Goal: Communication & Community: Participate in discussion

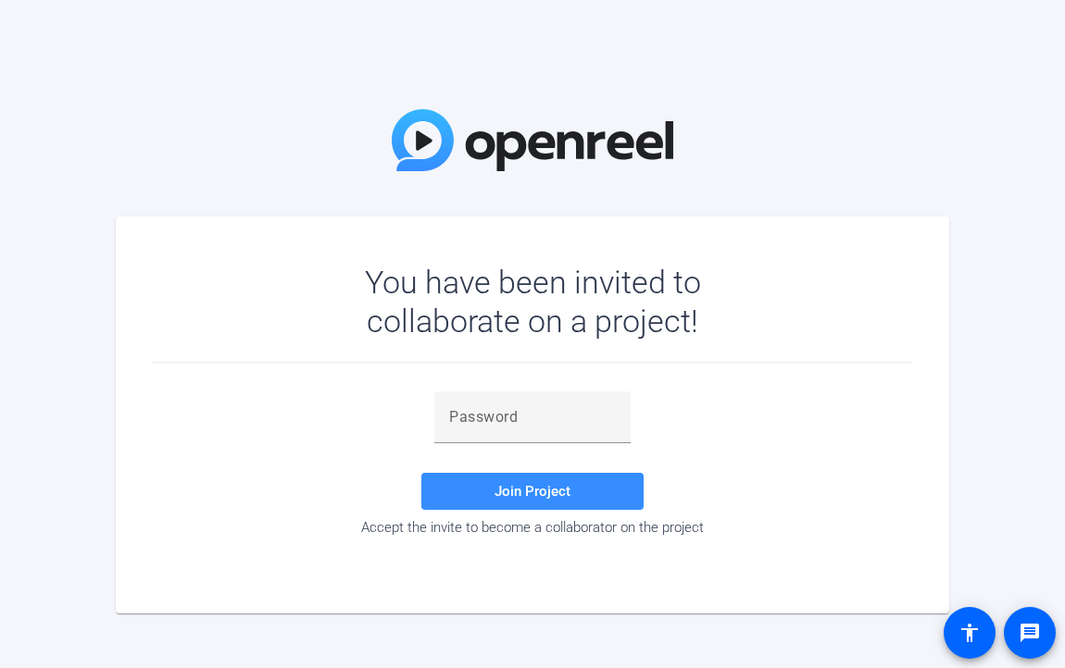
click at [197, 447] on div "Join Project Accept the invite to become a collaborator on the project" at bounding box center [532, 464] width 759 height 144
click at [456, 414] on input "text" at bounding box center [532, 417] width 167 height 22
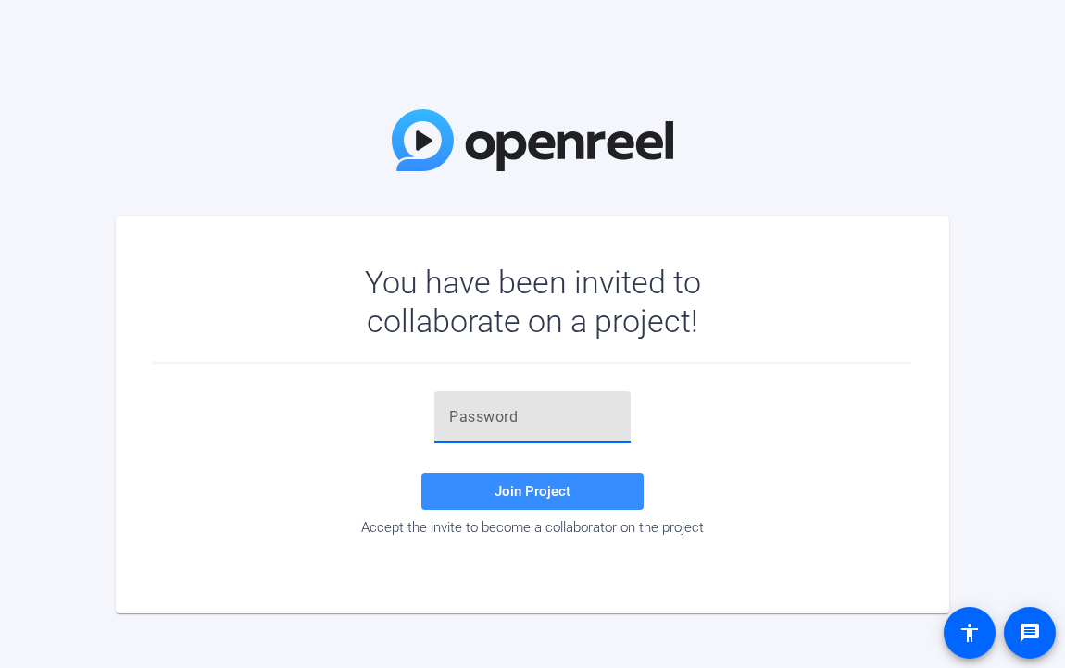
paste input "B_^f%&"
click at [515, 493] on span "Join Project" at bounding box center [532, 491] width 76 height 17
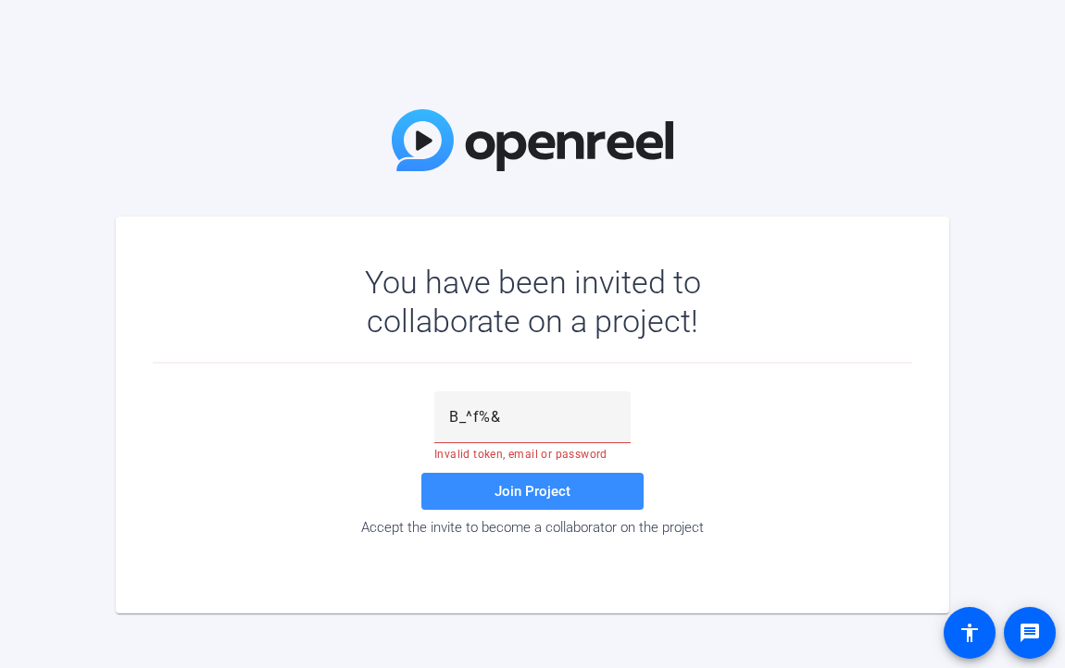
click at [197, 423] on div "B_^f%& Invalid token, email or password Join Project Accept the invite to becom…" at bounding box center [532, 464] width 759 height 144
click at [515, 487] on span "Join Project" at bounding box center [532, 491] width 76 height 17
drag, startPoint x: 257, startPoint y: 449, endPoint x: 261, endPoint y: 459, distance: 10.8
click at [257, 449] on div "B_^f%& Invalid token, email or password Join Project Accept the invite to becom…" at bounding box center [532, 464] width 759 height 144
drag, startPoint x: 533, startPoint y: 419, endPoint x: 296, endPoint y: 418, distance: 237.0
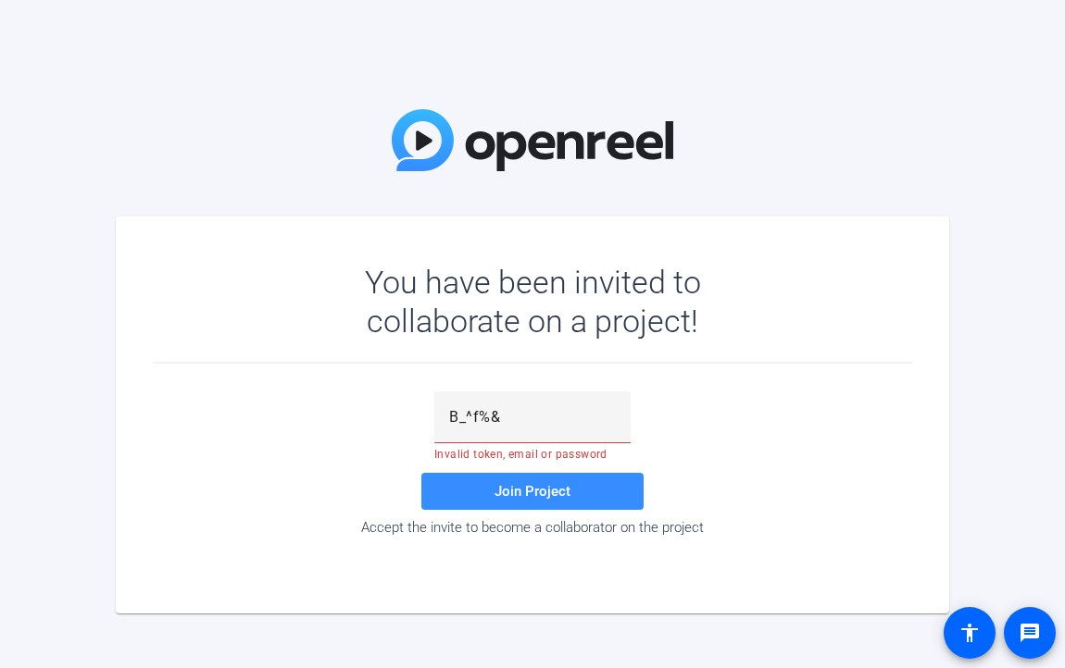
click at [296, 418] on div "B_^f%& Invalid token, email or password Join Project Accept the invite to becom…" at bounding box center [532, 464] width 759 height 144
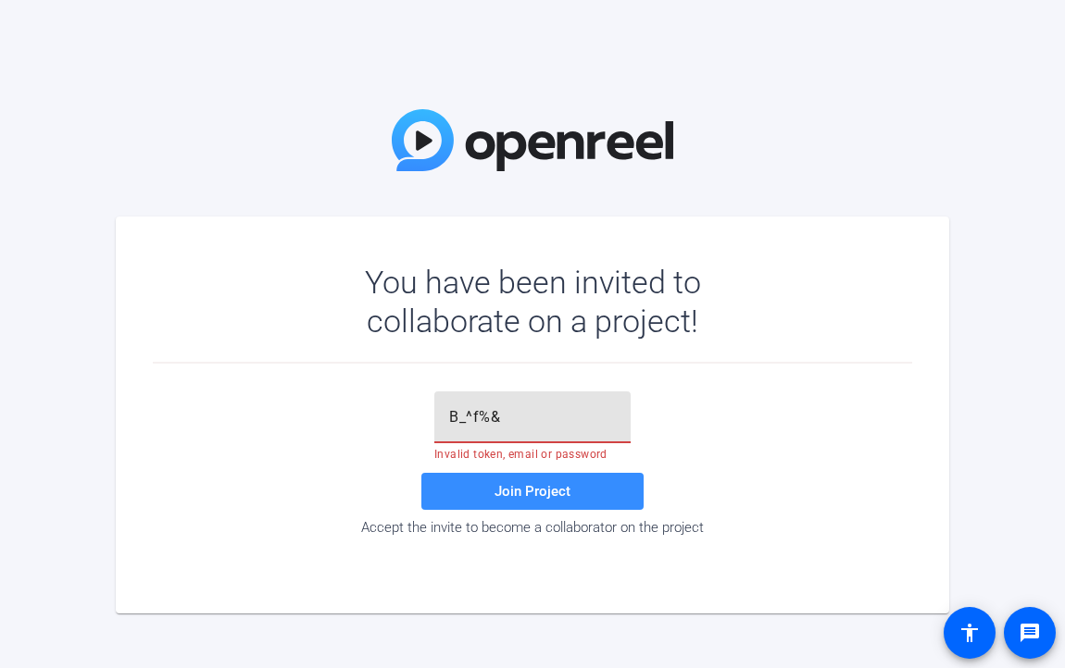
paste input "text"
type input "B_^f%&"
click at [520, 487] on span "Join Project" at bounding box center [532, 491] width 76 height 17
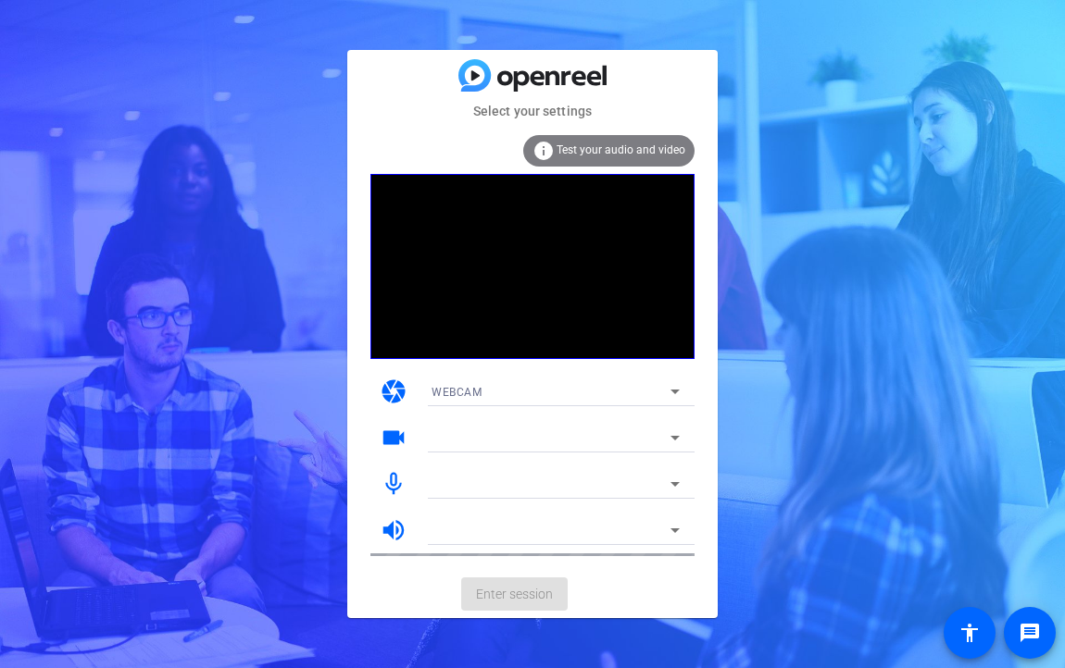
click at [589, 152] on span "Test your audio and video" at bounding box center [620, 150] width 129 height 13
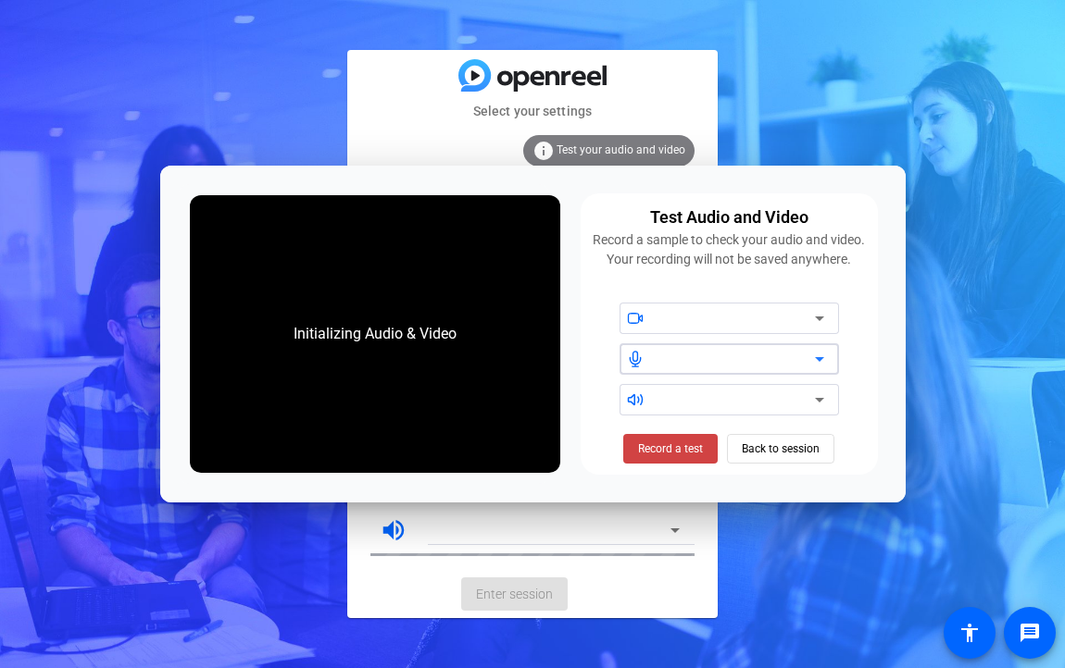
click at [820, 361] on icon at bounding box center [819, 359] width 9 height 5
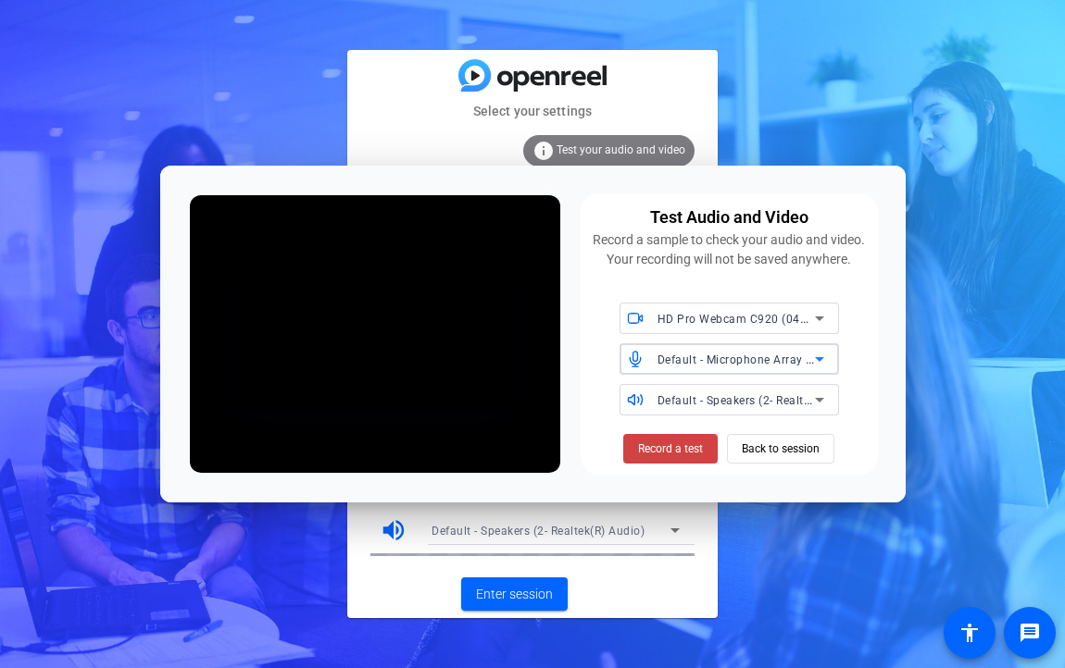
click at [707, 323] on span "HD Pro Webcam C920 (046d:08e5)" at bounding box center [752, 318] width 191 height 15
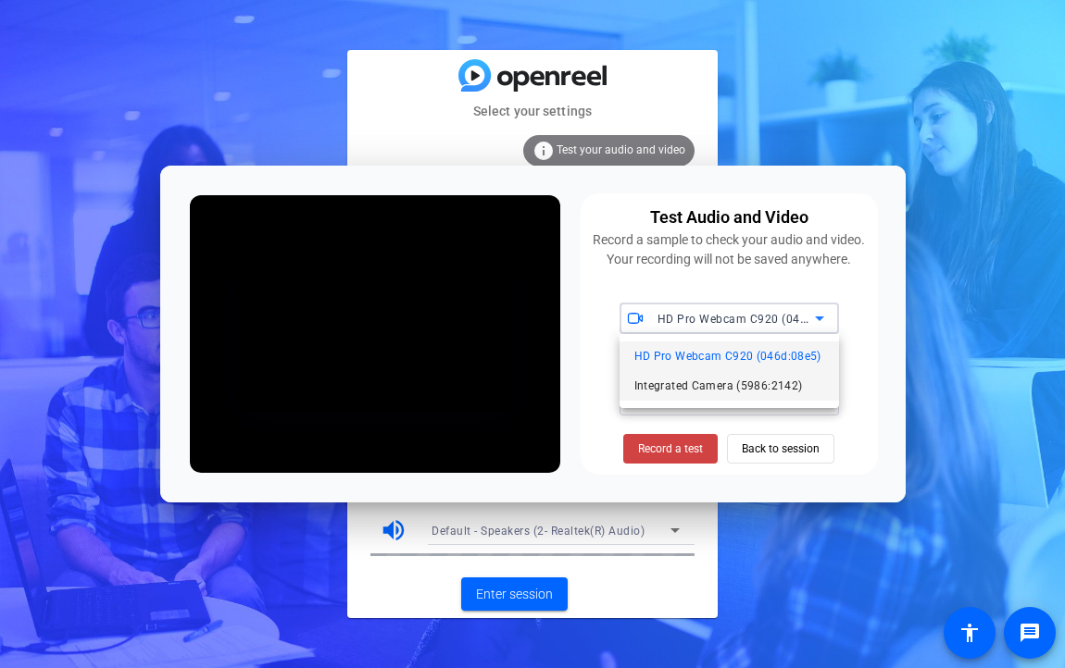
click at [728, 387] on span "Integrated Camera (5986:2142)" at bounding box center [718, 386] width 169 height 22
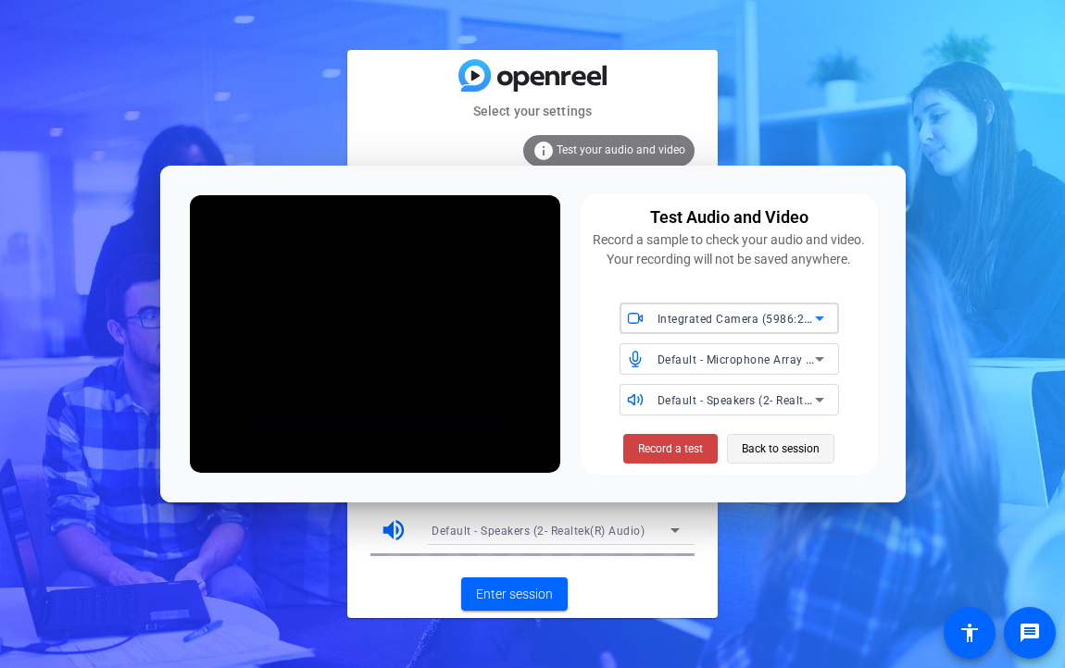
click at [772, 450] on span "Back to session" at bounding box center [781, 448] width 78 height 35
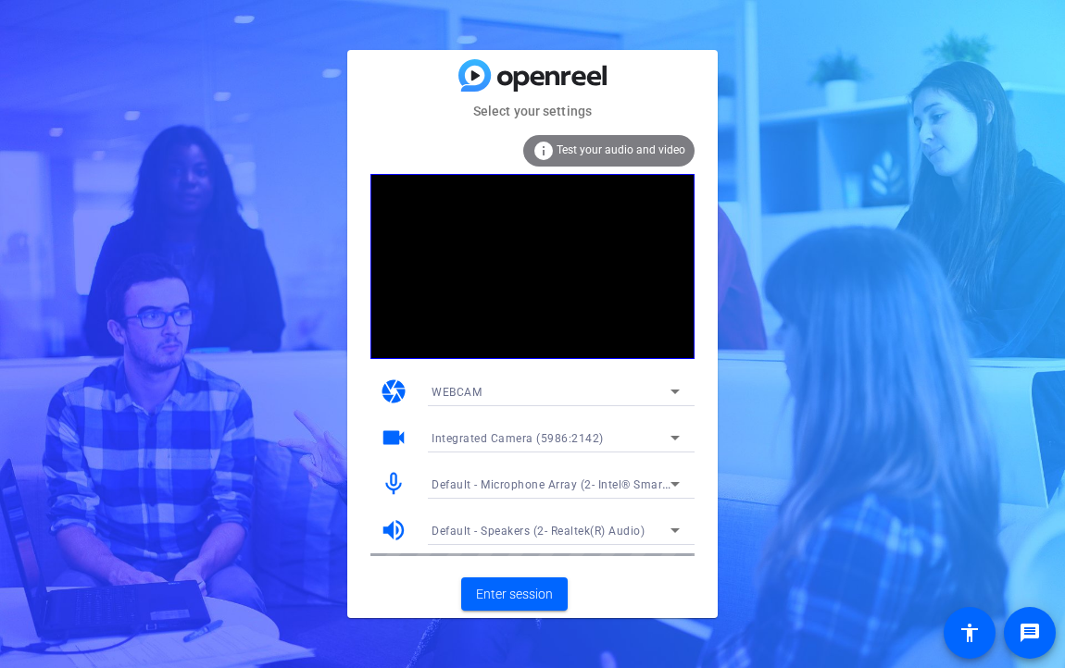
click at [635, 144] on span "Test your audio and video" at bounding box center [620, 150] width 129 height 13
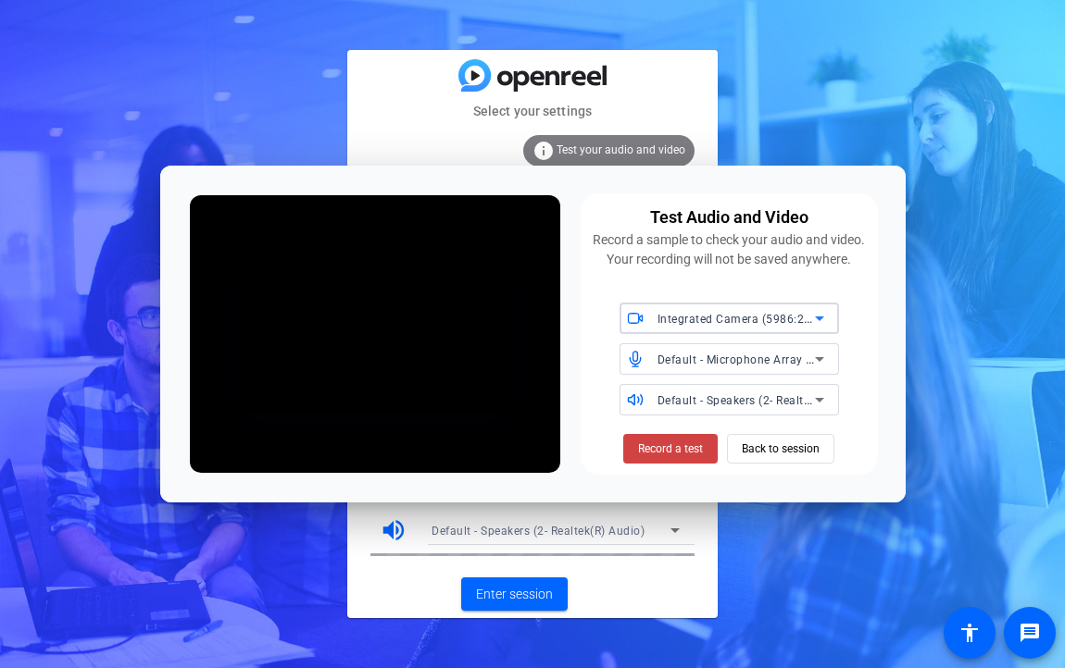
click at [677, 364] on span "Default - Microphone Array (2- Intel® Smart Sound Technology for Digital Microp…" at bounding box center [893, 359] width 473 height 15
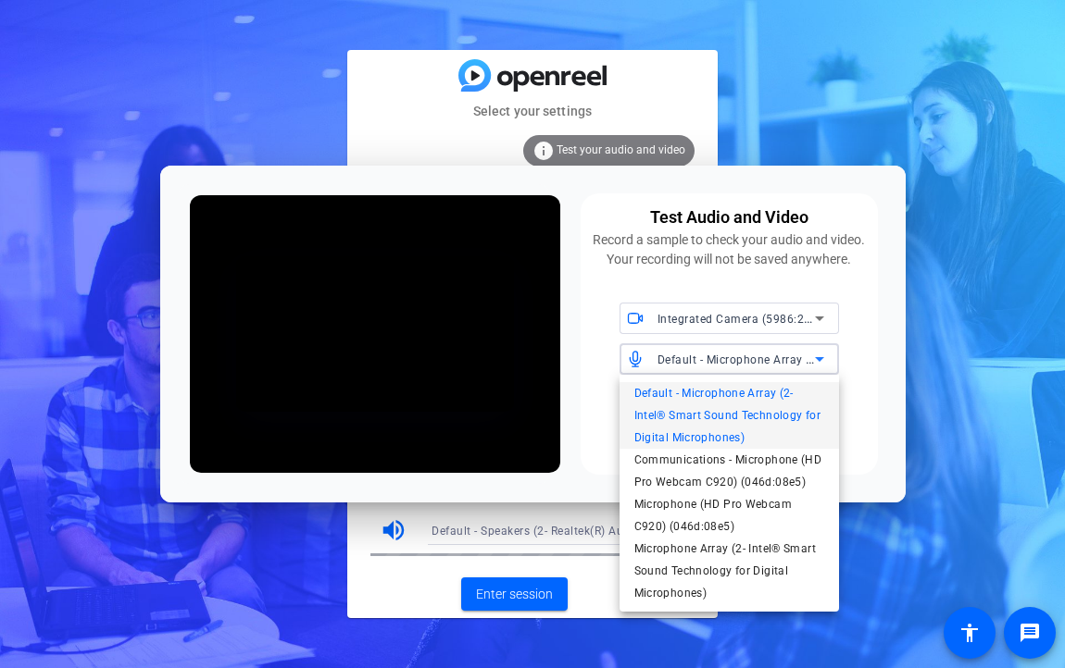
click at [855, 56] on div at bounding box center [532, 334] width 1065 height 668
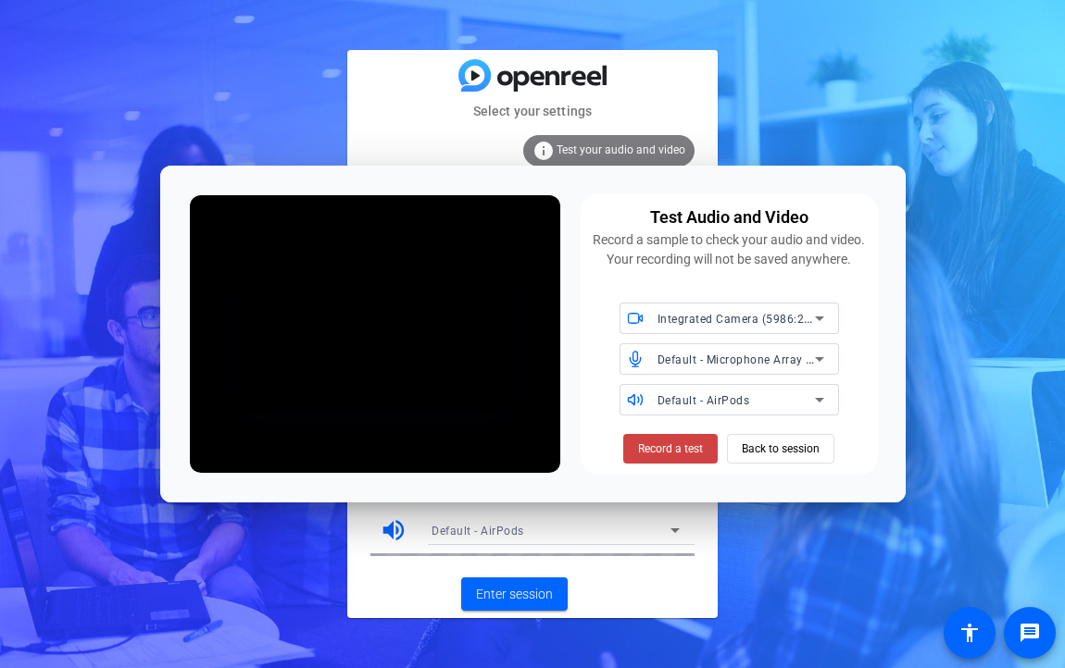
click at [638, 592] on mat-card-actions "Enter session" at bounding box center [532, 594] width 370 height 48
click at [855, 111] on div "Select your settings info Test your audio and video camera WEBCAM videocam Inte…" at bounding box center [532, 334] width 1065 height 668
click at [759, 457] on span "Back to session" at bounding box center [781, 448] width 78 height 35
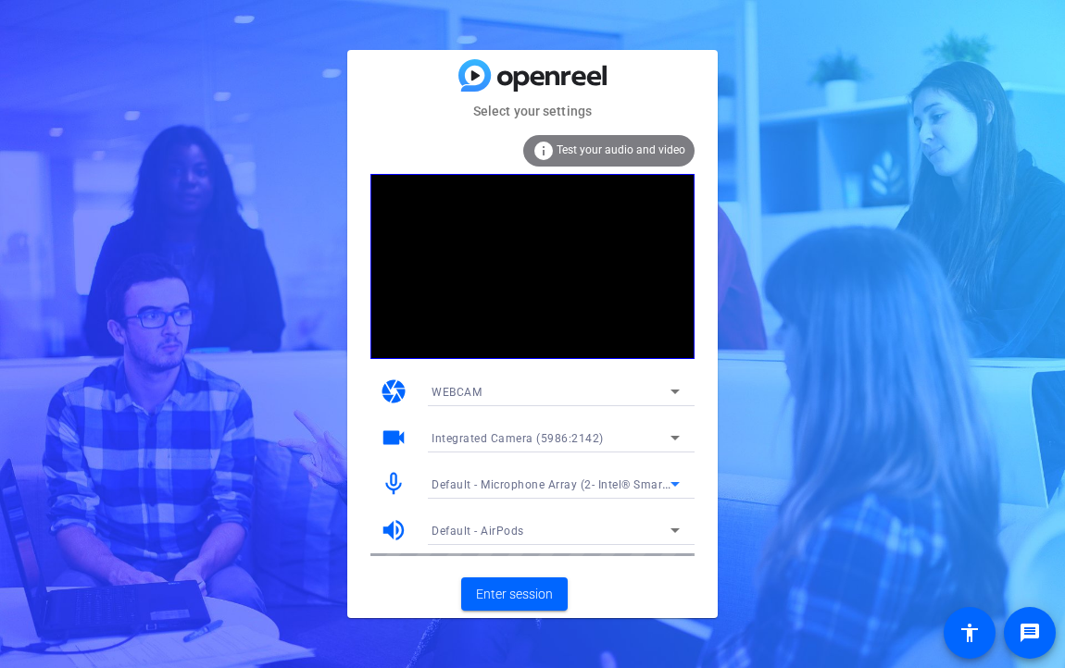
click at [677, 487] on icon at bounding box center [675, 484] width 22 height 22
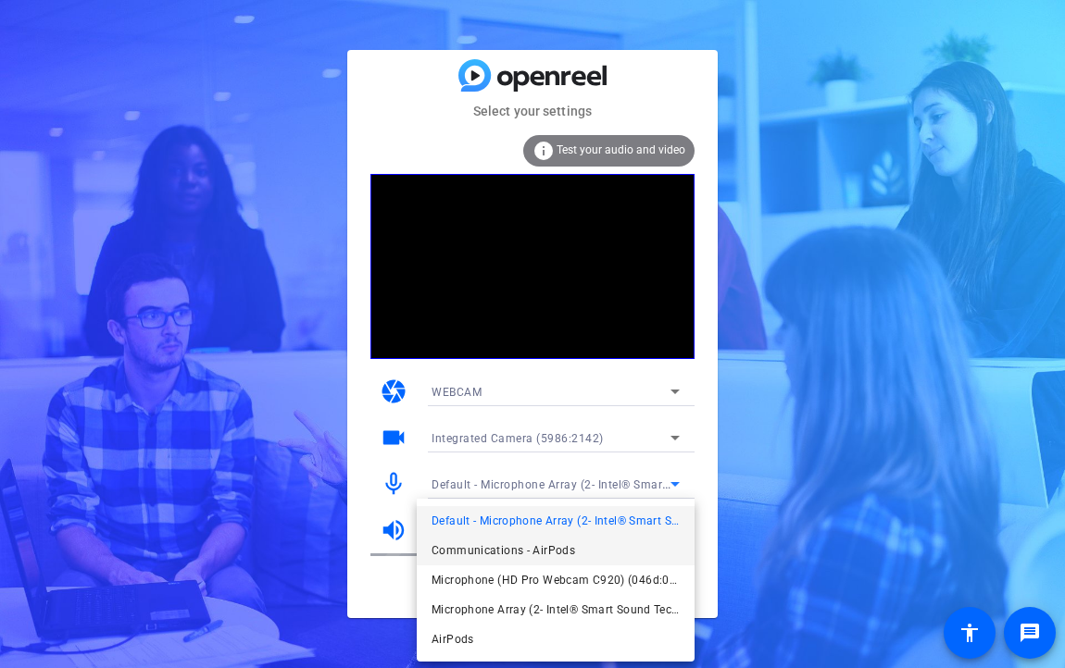
click at [521, 548] on span "Communications - AirPods" at bounding box center [503, 551] width 144 height 22
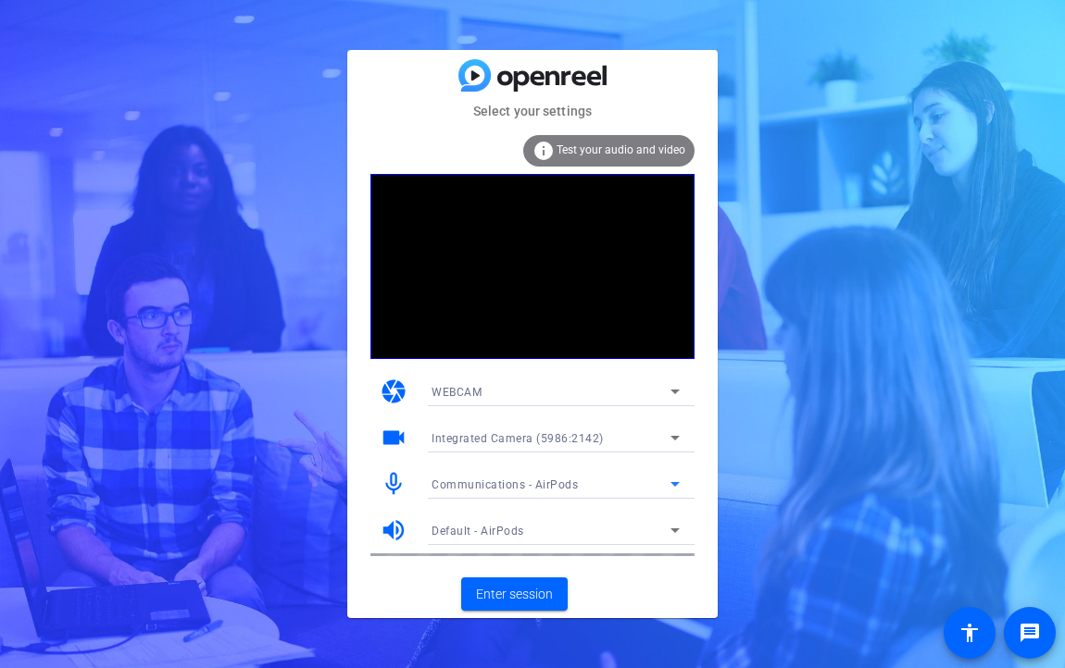
click at [618, 477] on div "Communications - AirPods" at bounding box center [550, 484] width 239 height 23
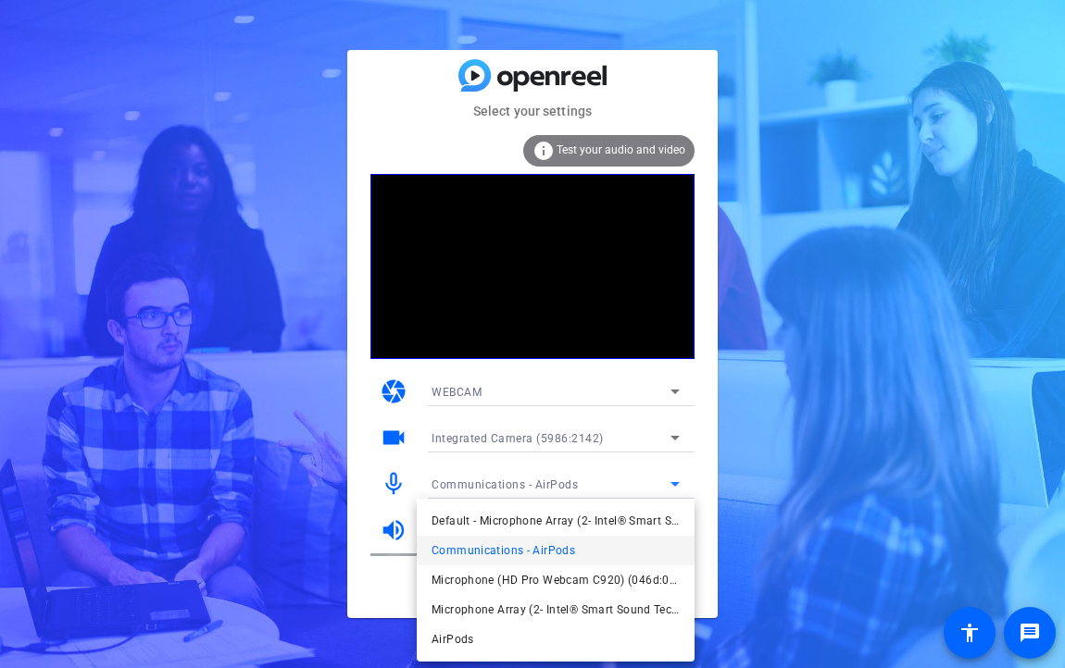
click at [618, 479] on div at bounding box center [532, 334] width 1065 height 668
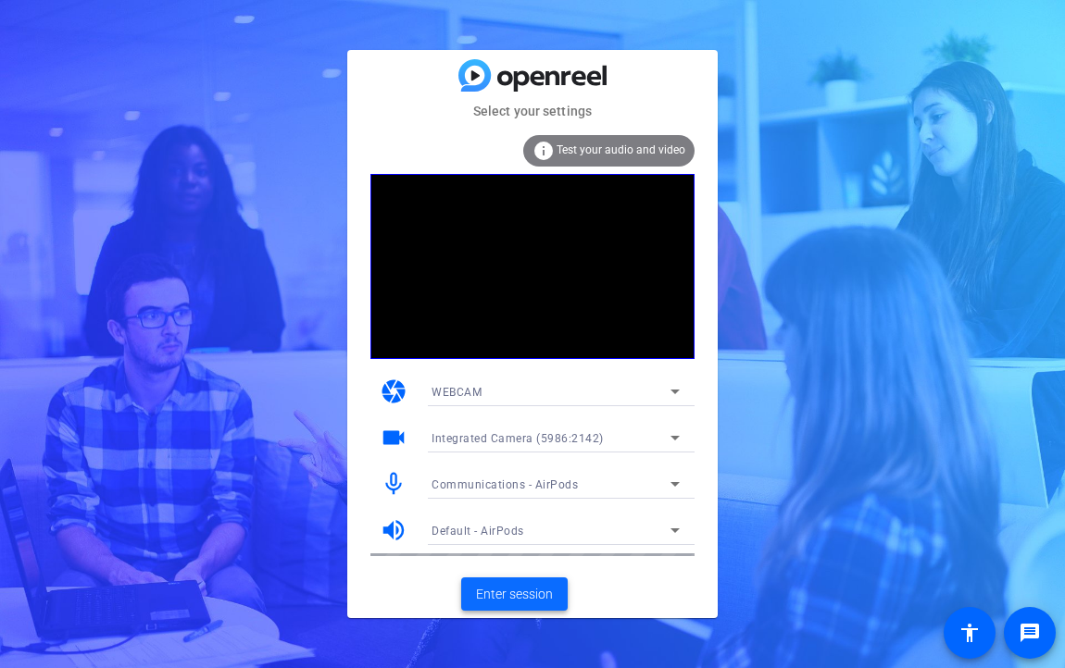
click at [517, 598] on span "Enter session" at bounding box center [514, 594] width 77 height 19
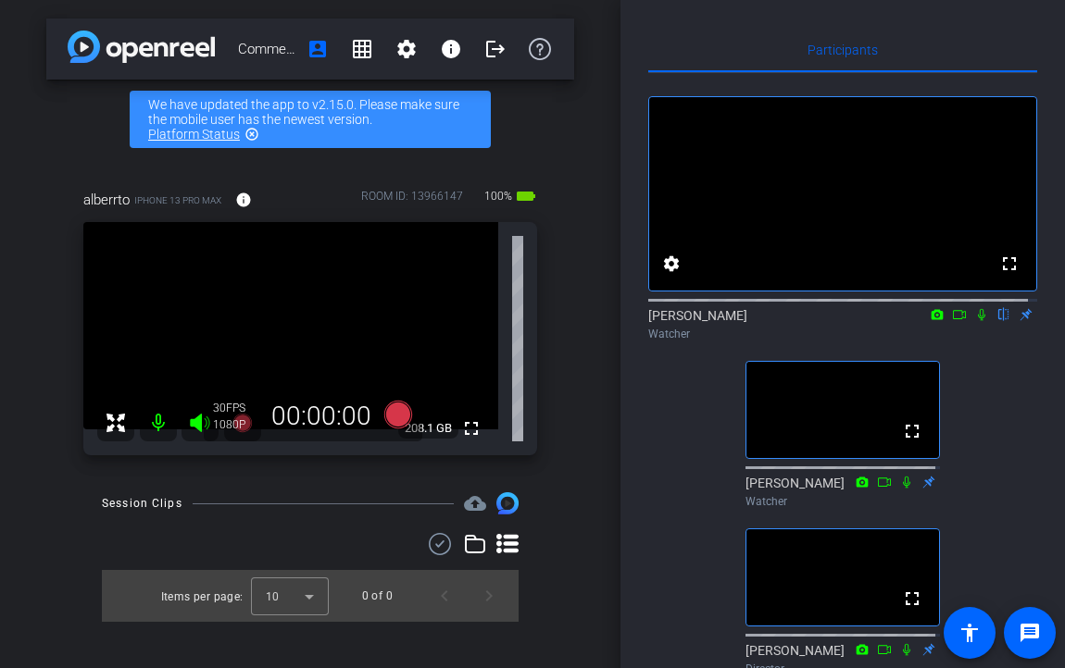
click at [931, 319] on icon at bounding box center [937, 314] width 12 height 10
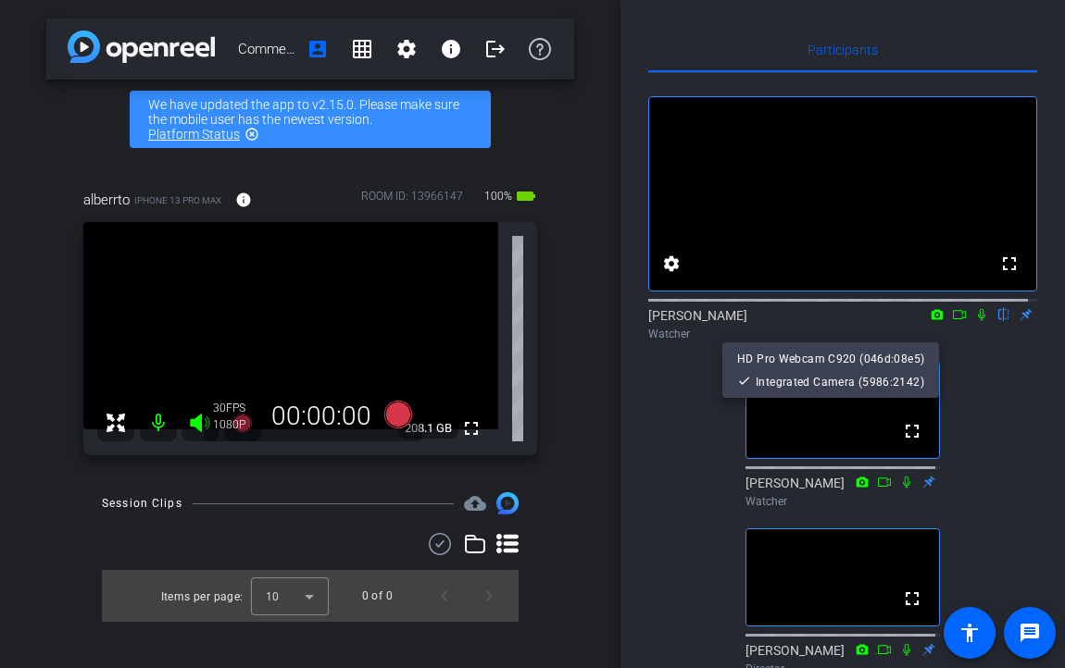
click at [996, 412] on div at bounding box center [532, 334] width 1065 height 668
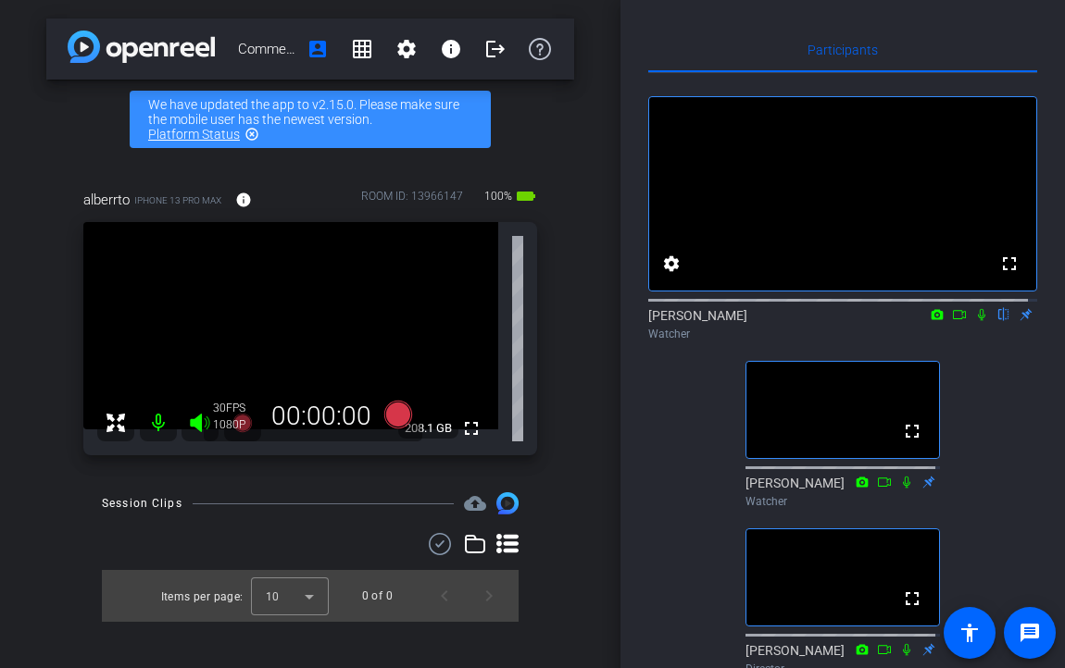
click at [952, 321] on icon at bounding box center [959, 314] width 15 height 13
click at [570, 112] on div "Commercial Connections Virtual Filming: [PERSON_NAME] account_box grid_on setti…" at bounding box center [310, 334] width 620 height 668
click at [593, 368] on div "Commercial Connections Virtual Filming: [PERSON_NAME] account_box grid_on setti…" at bounding box center [310, 334] width 620 height 668
click at [610, 302] on div "Commercial Connections Virtual Filming: [PERSON_NAME] account_box grid_on setti…" at bounding box center [310, 334] width 620 height 668
click at [557, 155] on div "Commercial Connections Virtual Filming: [PERSON_NAME] account_box grid_on setti…" at bounding box center [310, 334] width 620 height 668
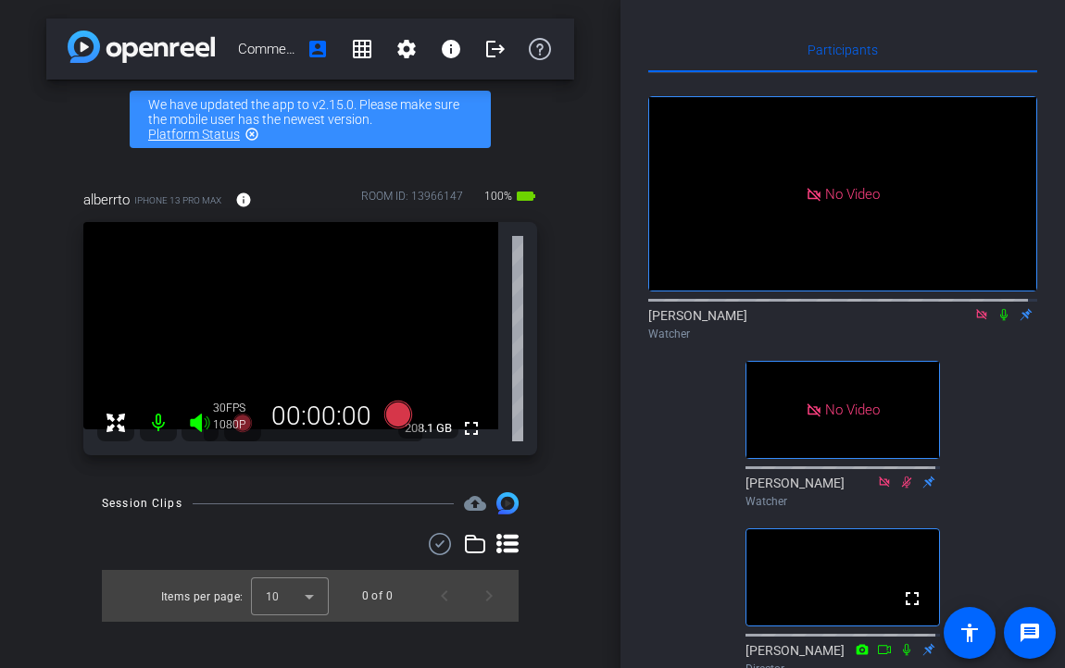
click at [996, 321] on icon at bounding box center [1003, 314] width 15 height 13
click at [87, 522] on div "Session Clips cloud_upload Items per page: 10 0 of 0" at bounding box center [310, 558] width 528 height 130
click at [996, 321] on icon at bounding box center [1003, 314] width 15 height 13
click at [999, 321] on icon at bounding box center [1004, 315] width 10 height 12
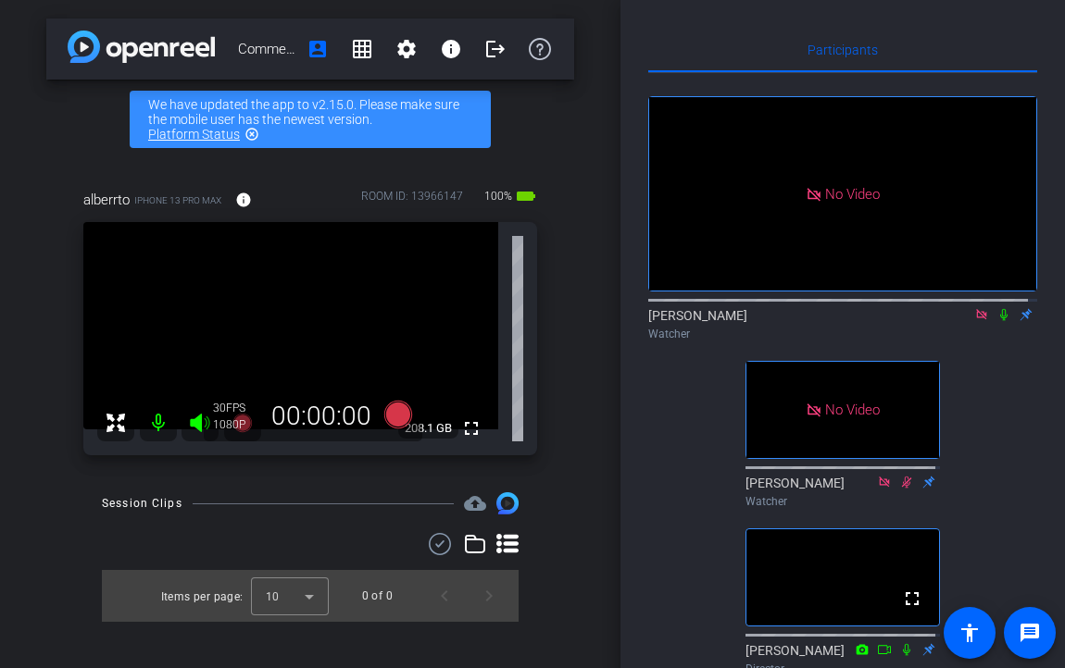
click at [1000, 321] on icon at bounding box center [1003, 315] width 7 height 12
click at [993, 323] on mat-icon at bounding box center [1004, 314] width 22 height 17
click at [996, 321] on icon at bounding box center [1003, 314] width 15 height 13
click at [1011, 392] on div "No Video [PERSON_NAME] Watcher No Video [PERSON_NAME] Watcher fullscreen [PERSO…" at bounding box center [842, 378] width 389 height 610
click at [561, 318] on div "alberrto iPhone 13 Pro Max info ROOM ID: 13966147 100% battery_std fullscreen 2…" at bounding box center [310, 316] width 528 height 315
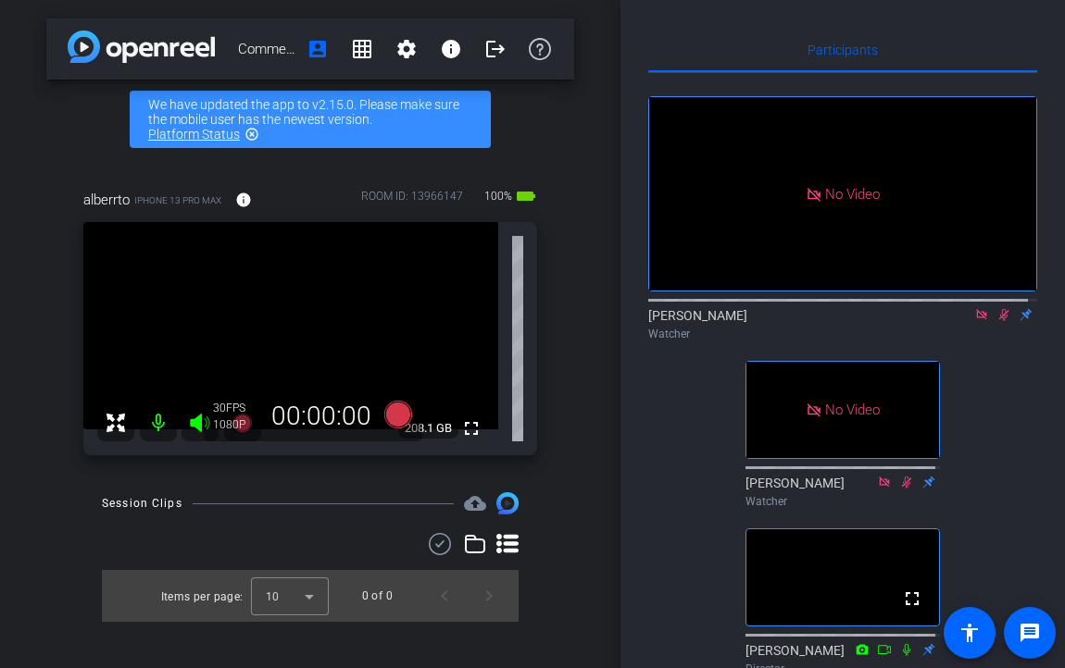
click at [996, 321] on icon at bounding box center [1003, 314] width 15 height 13
click at [980, 393] on div "No Video [PERSON_NAME] Watcher No Video [PERSON_NAME] Watcher fullscreen [PERSO…" at bounding box center [842, 378] width 389 height 610
click at [503, 544] on icon at bounding box center [507, 544] width 22 height 22
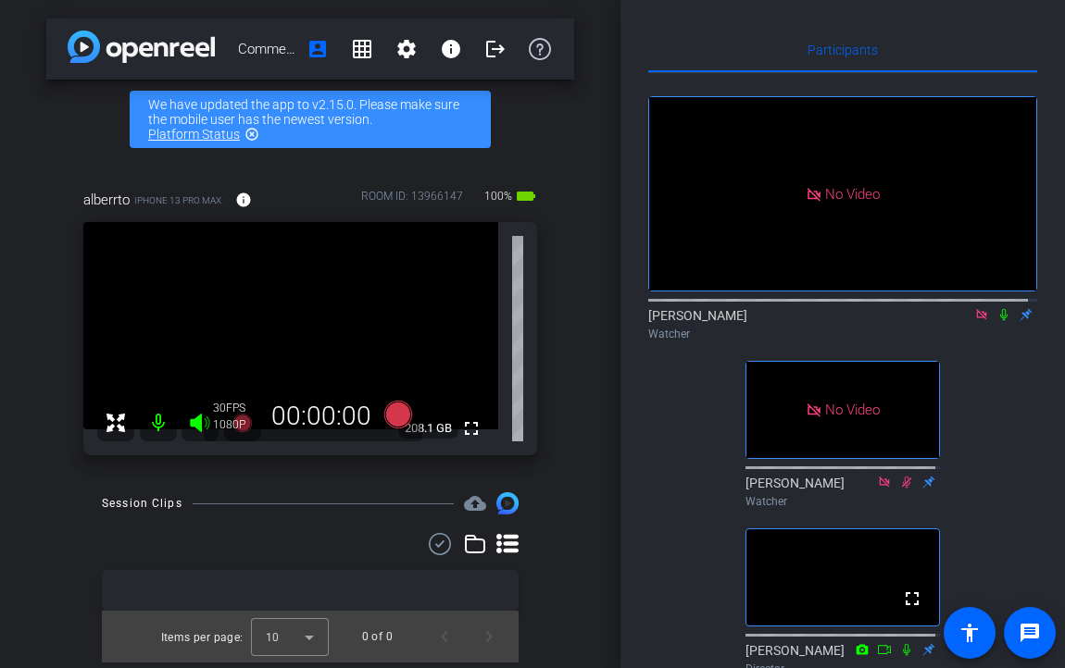
click at [18, 495] on div "Commercial Connections Virtual Filming: [PERSON_NAME] account_box grid_on setti…" at bounding box center [310, 334] width 620 height 668
click at [1047, 58] on div "Participants No Video [PERSON_NAME] Watcher No Video [PERSON_NAME] Watcher full…" at bounding box center [842, 334] width 444 height 668
click at [1013, 371] on div "No Video [PERSON_NAME] Watcher No Video [PERSON_NAME] Watcher fullscreen [PERSO…" at bounding box center [842, 378] width 389 height 610
click at [996, 321] on icon at bounding box center [1003, 314] width 15 height 13
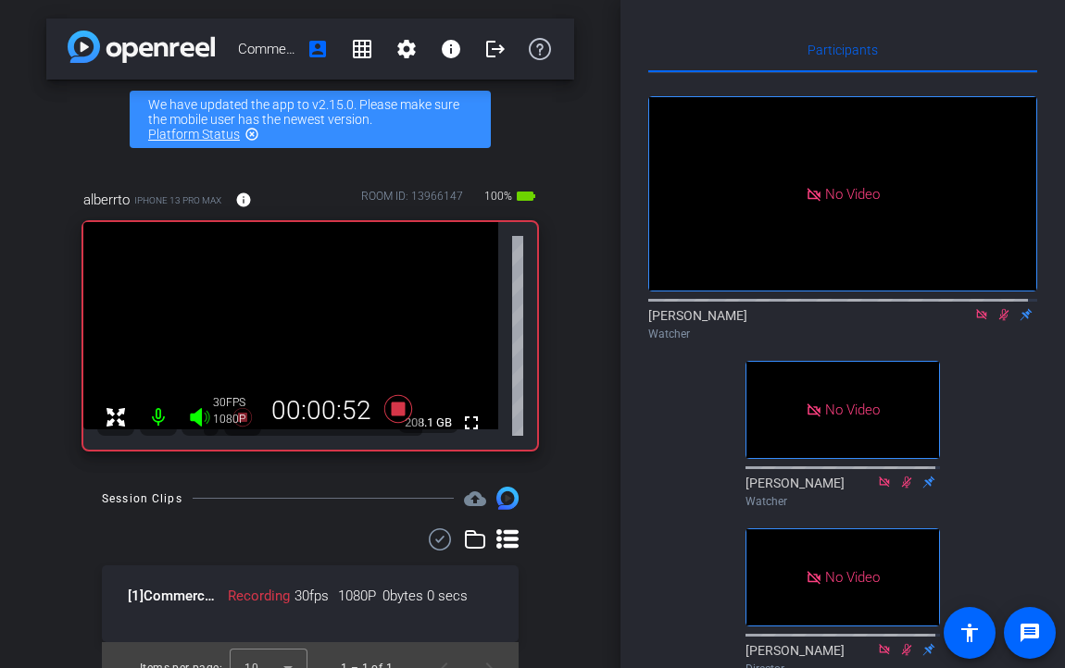
click at [580, 345] on div "Commercial Connections Virtual Filming: [PERSON_NAME] account_box grid_on setti…" at bounding box center [310, 334] width 620 height 668
click at [9, 143] on div "Commercial Connections Virtual Filming: [PERSON_NAME] account_box grid_on setti…" at bounding box center [310, 334] width 620 height 668
click at [560, 131] on div "Commercial Connections Virtual Filming: [PERSON_NAME] account_box grid_on setti…" at bounding box center [310, 334] width 620 height 668
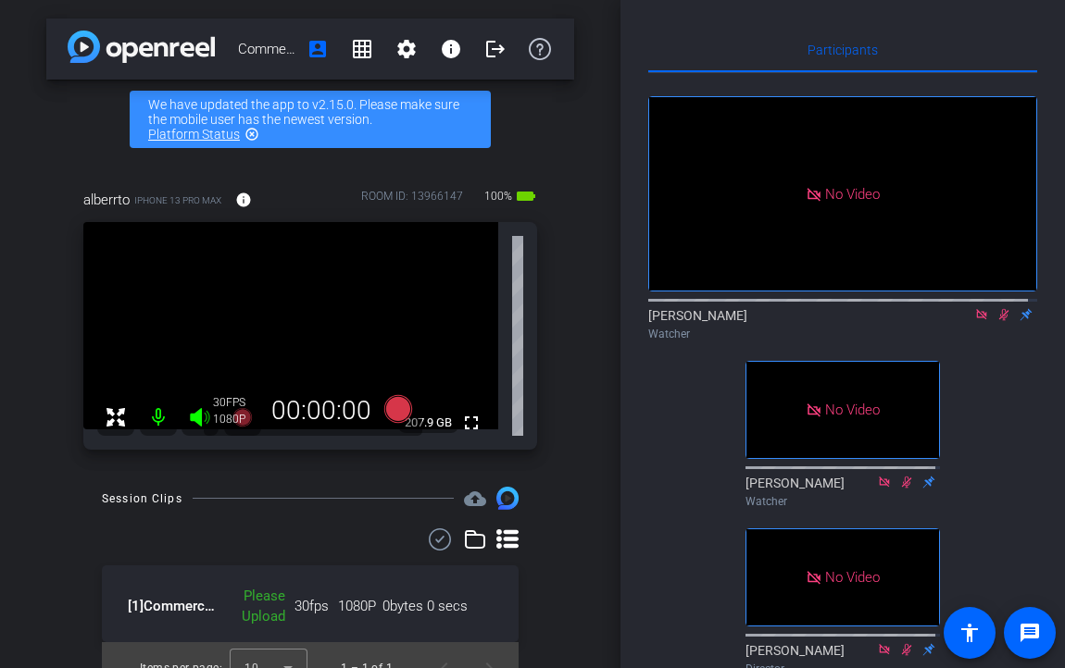
click at [621, 38] on div "Participants No Video [PERSON_NAME] Watcher No Video [PERSON_NAME] Watcher No V…" at bounding box center [842, 334] width 444 height 668
click at [996, 321] on icon at bounding box center [1003, 314] width 15 height 13
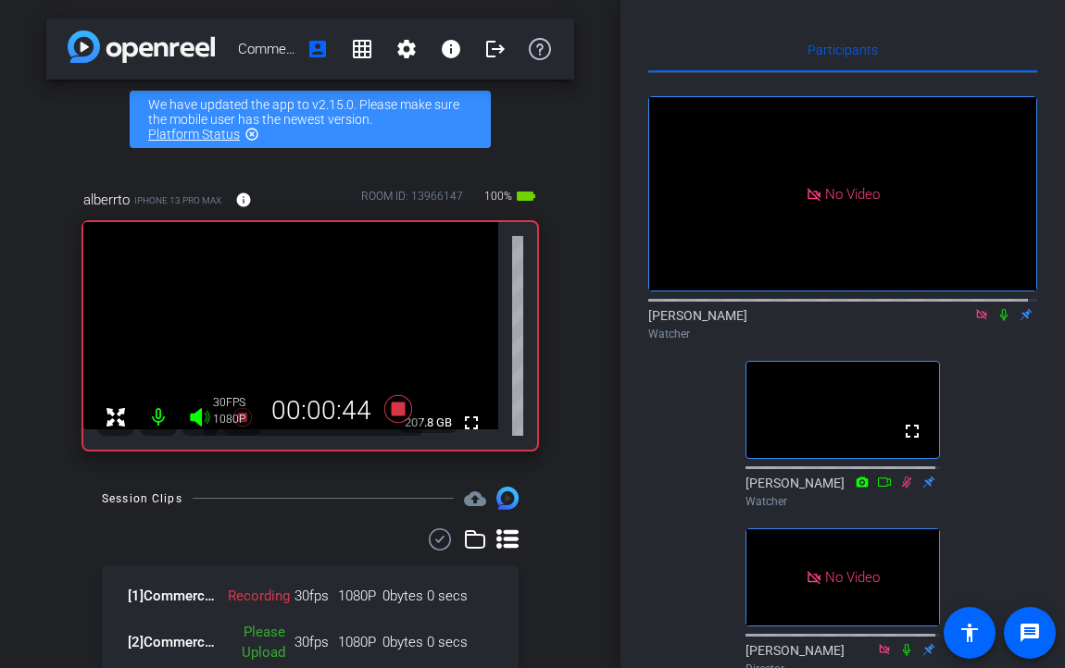
click at [353, 18] on div "Commercial Connections Virtual Filming: [PERSON_NAME] account_box grid_on setti…" at bounding box center [310, 334] width 620 height 668
click at [996, 321] on icon at bounding box center [1003, 314] width 15 height 13
click at [119, 46] on img at bounding box center [141, 47] width 147 height 32
click at [84, 609] on div "Session Clips cloud_upload [1] Commercial Connections Virtual Filming- [PERSON_…" at bounding box center [310, 608] width 528 height 243
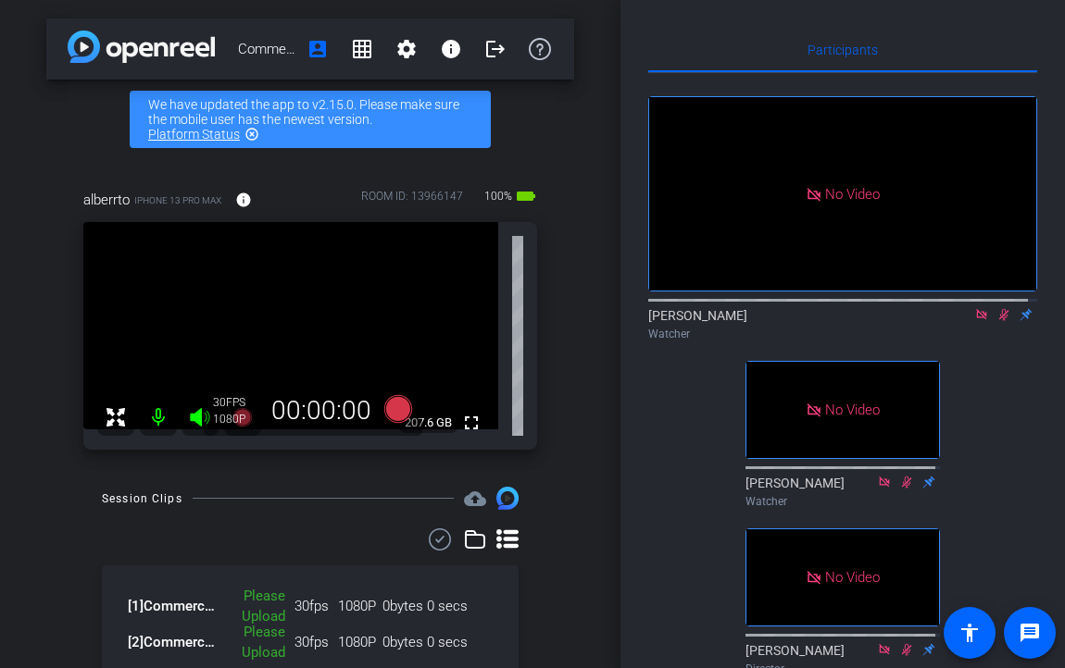
click at [996, 321] on icon at bounding box center [1003, 314] width 15 height 13
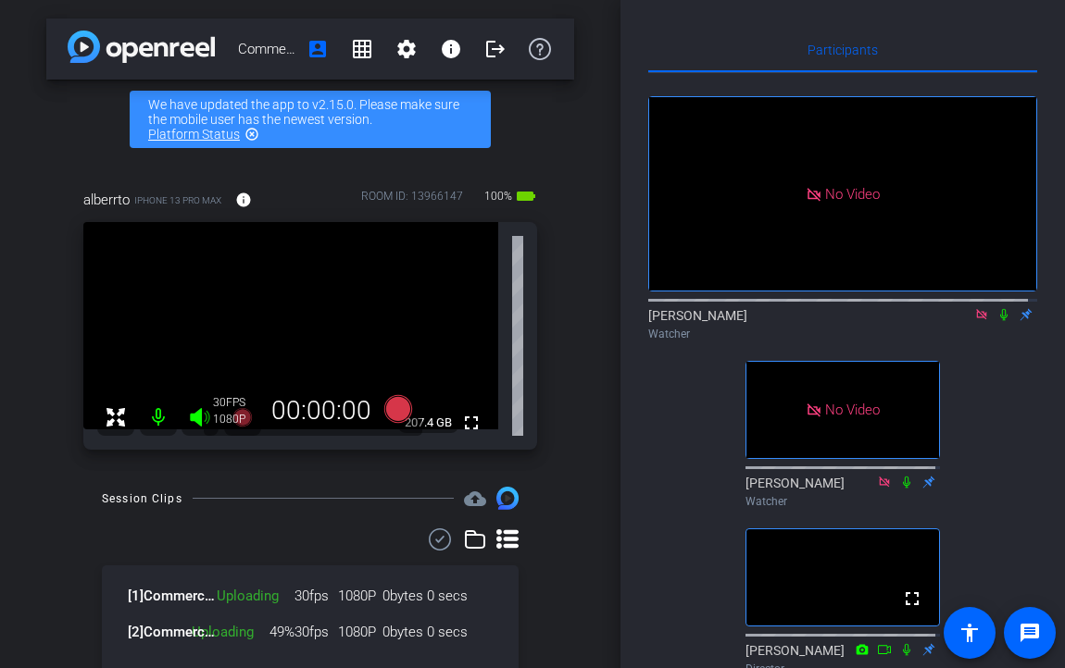
click at [458, 12] on div "Commercial Connections Virtual Filming: [PERSON_NAME] account_box grid_on setti…" at bounding box center [310, 334] width 620 height 668
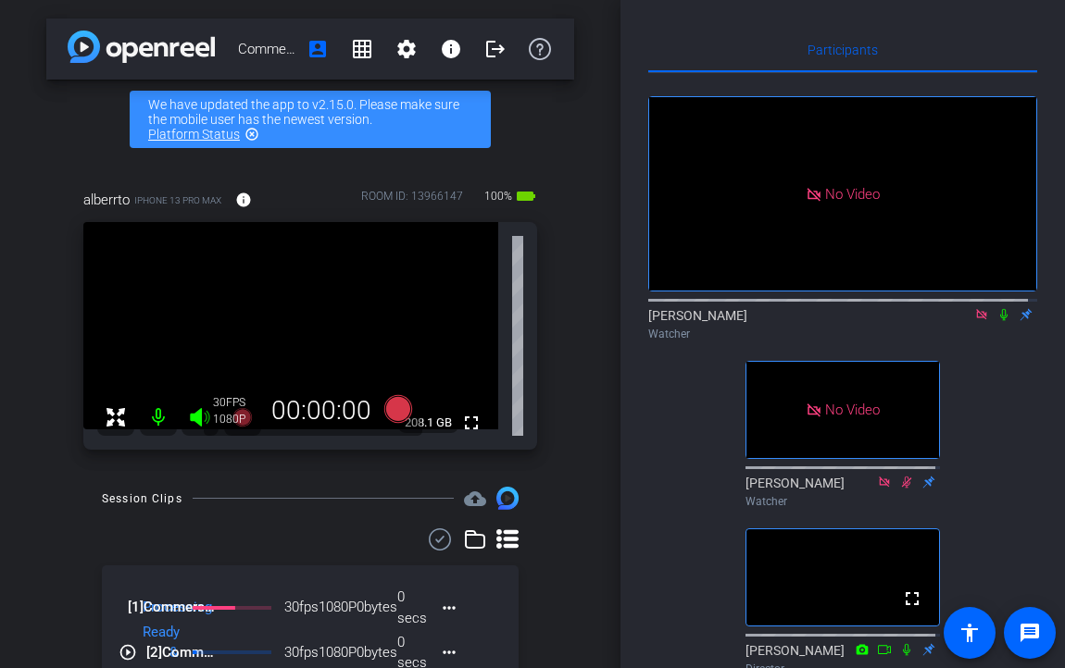
click at [88, 136] on div "Commercial Connections Virtual Filming: [PERSON_NAME] account_box grid_on setti…" at bounding box center [310, 334] width 620 height 668
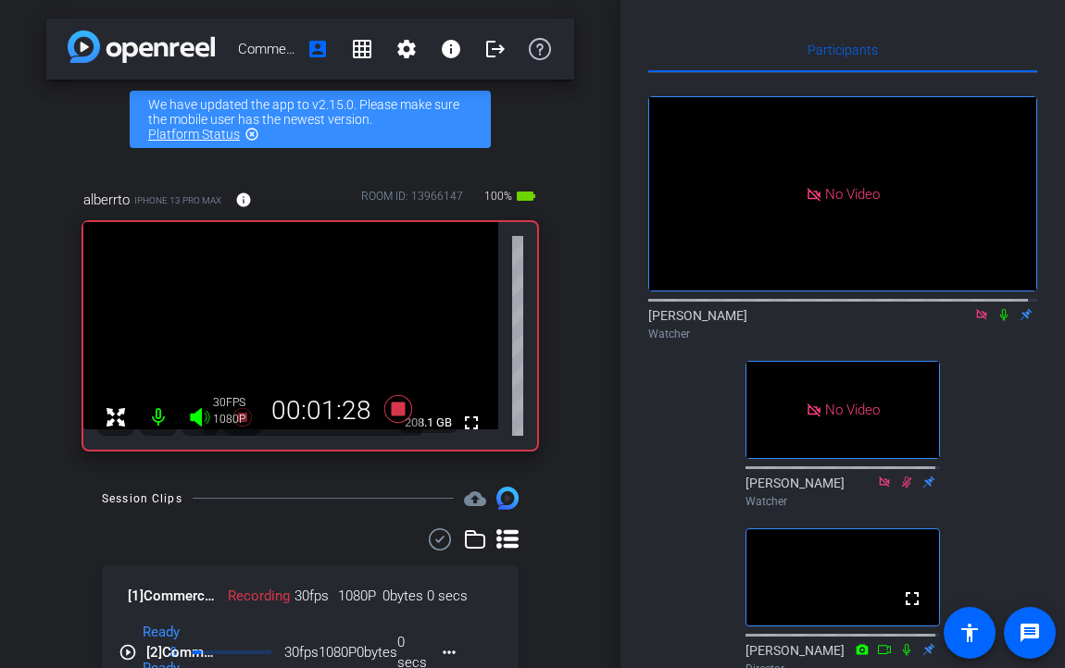
click at [573, 156] on div "Commercial Connections Virtual Filming: [PERSON_NAME] account_box grid_on setti…" at bounding box center [310, 334] width 620 height 668
click at [996, 321] on icon at bounding box center [1003, 314] width 15 height 13
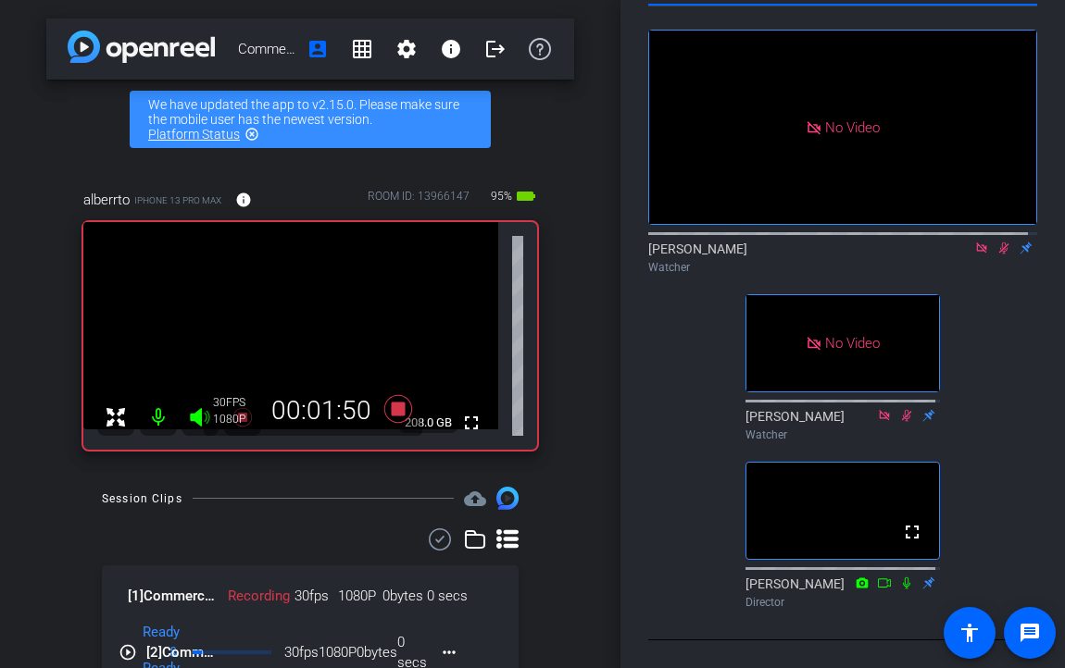
scroll to position [93, 0]
click at [64, 161] on div "alberrto iPhone 13 Pro Max info ROOM ID: 13966147 95% battery_std fullscreen 20…" at bounding box center [310, 313] width 528 height 309
click at [996, 242] on icon at bounding box center [1003, 248] width 15 height 13
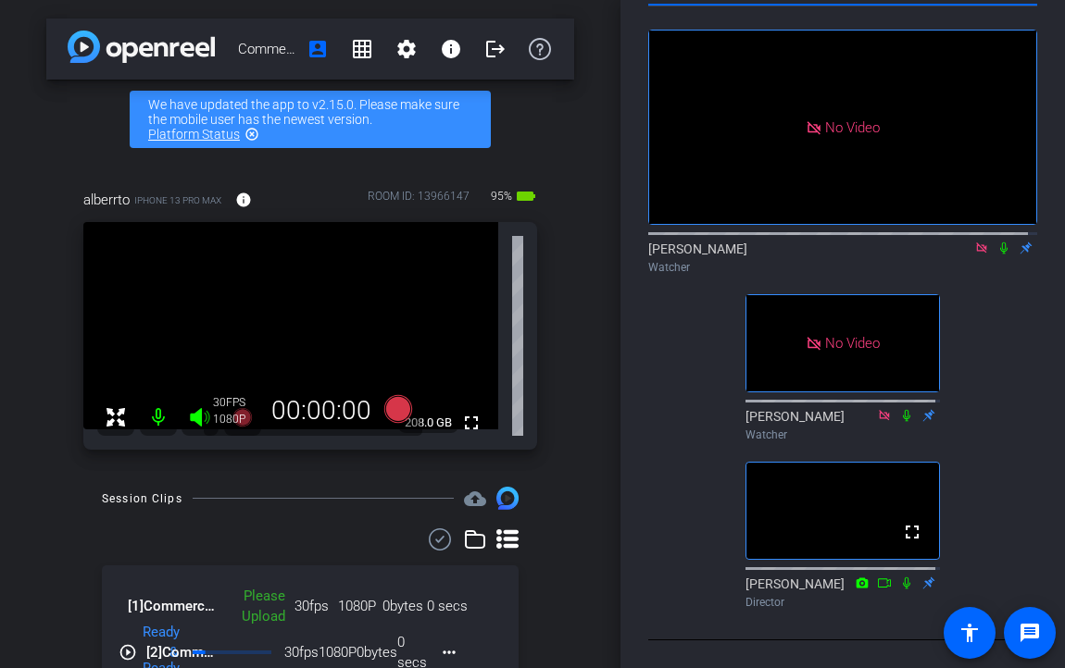
click at [28, 174] on div "Commercial Connections Virtual Filming: [PERSON_NAME] account_box grid_on setti…" at bounding box center [310, 334] width 620 height 668
click at [560, 246] on div "alberrto iPhone 13 Pro Max info ROOM ID: 13966147 95% battery_std fullscreen 20…" at bounding box center [310, 313] width 528 height 309
click at [6, 356] on div "Commercial Connections Virtual Filming: [PERSON_NAME] account_box grid_on setti…" at bounding box center [310, 334] width 620 height 668
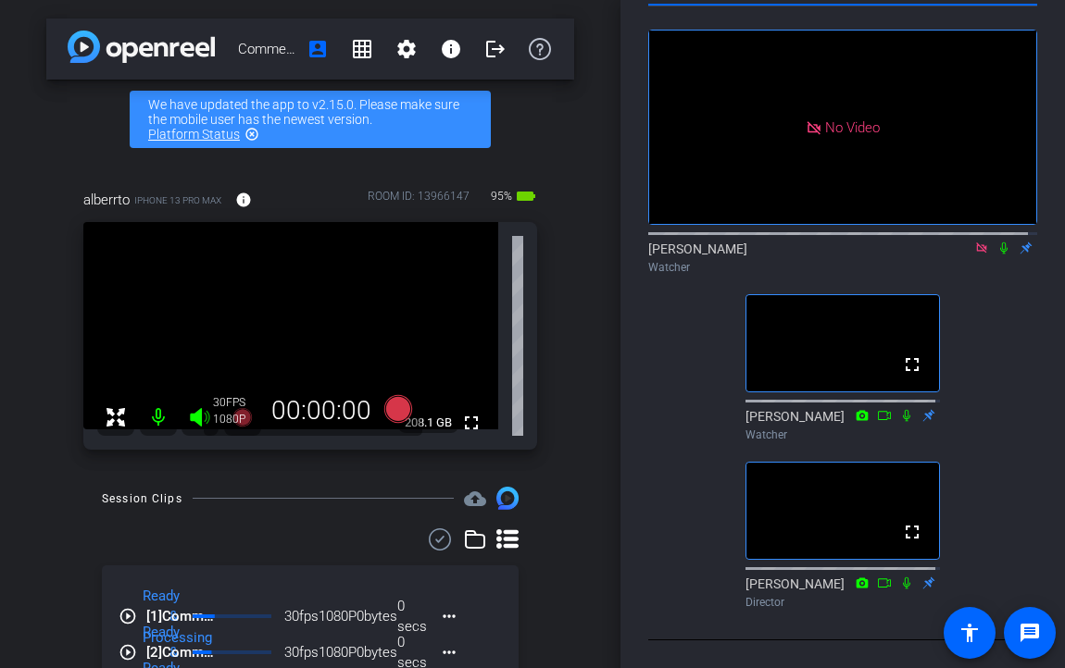
click at [336, 523] on div "Session Clips cloud_upload play_circle_outline [1] Commercial Connections Virtu…" at bounding box center [310, 626] width 528 height 279
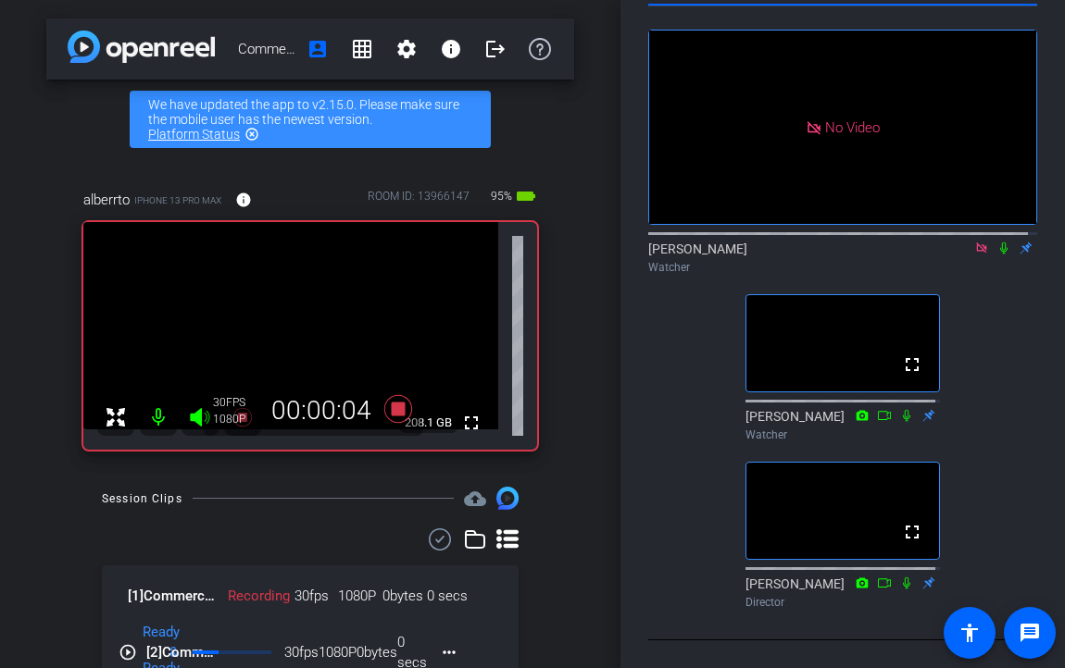
click at [996, 242] on icon at bounding box center [1003, 248] width 15 height 13
click at [553, 141] on div "Commercial Connections Virtual Filming: [PERSON_NAME] account_box grid_on setti…" at bounding box center [310, 334] width 620 height 668
click at [577, 156] on div "Commercial Connections Virtual Filming: [PERSON_NAME] account_box grid_on setti…" at bounding box center [310, 334] width 620 height 668
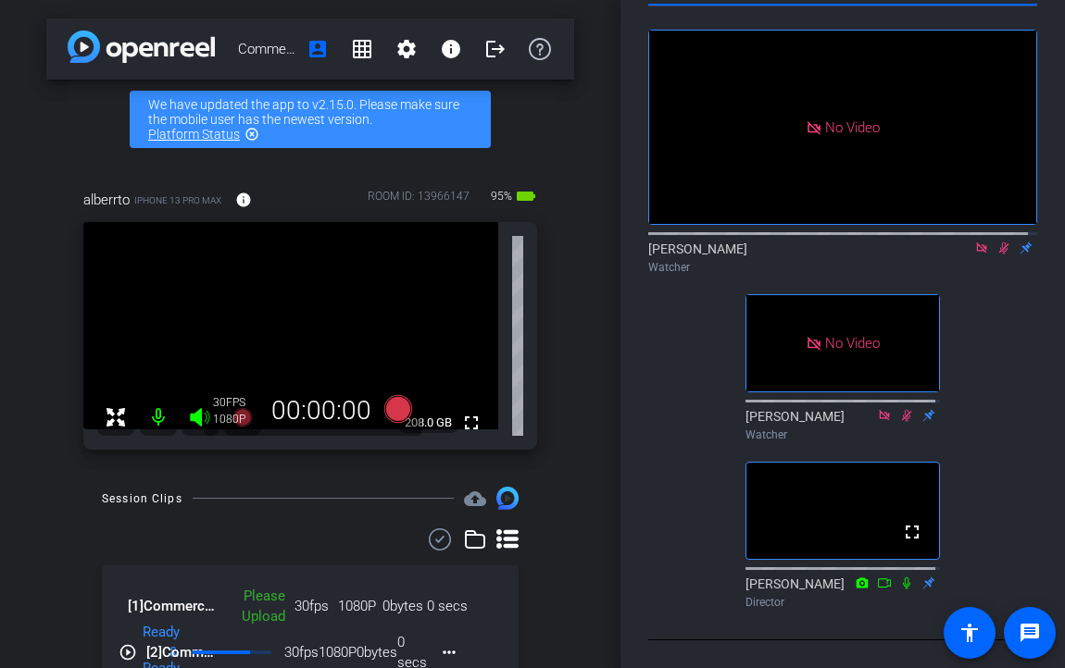
click at [996, 242] on icon at bounding box center [1003, 248] width 15 height 13
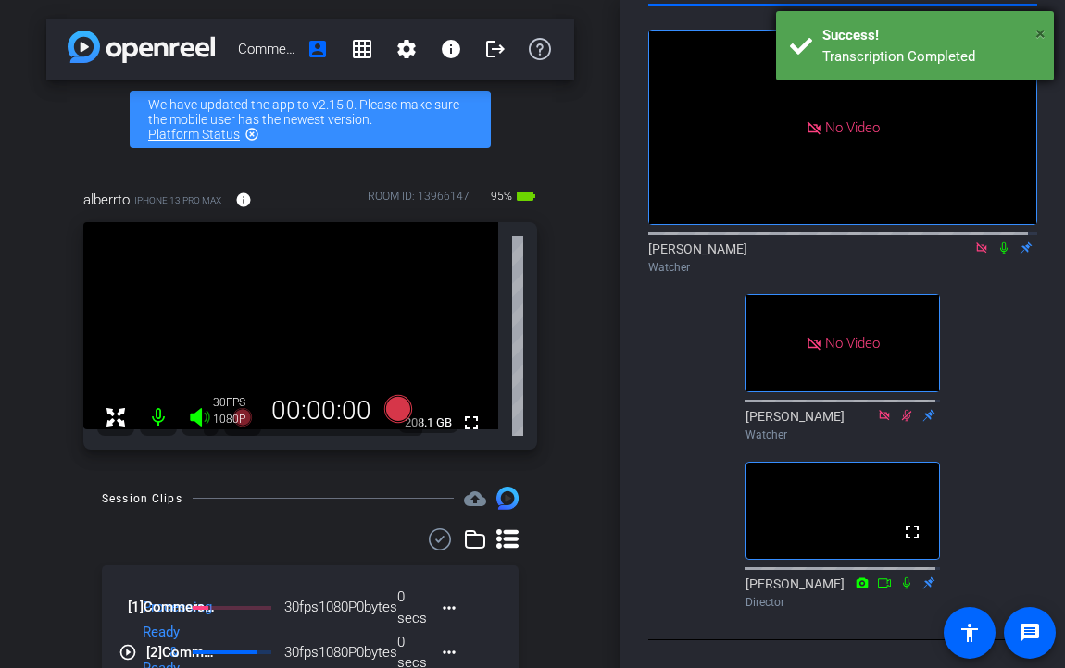
click at [1044, 31] on span "×" at bounding box center [1040, 33] width 10 height 22
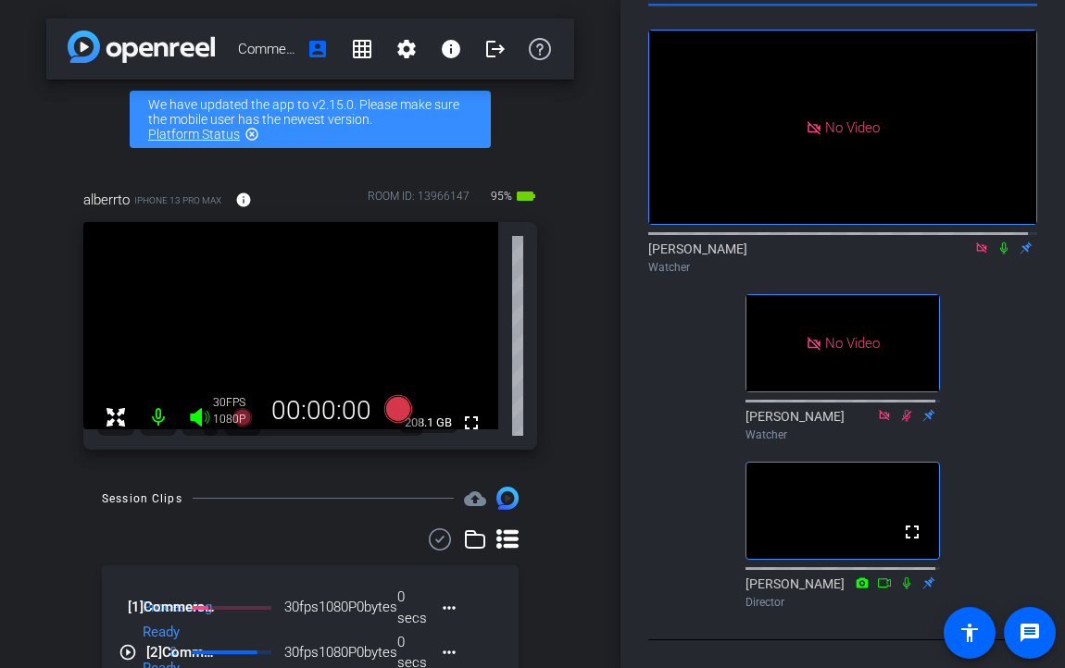
click at [1044, 31] on div "Participants No Video [PERSON_NAME] Watcher No Video [PERSON_NAME] Watcher full…" at bounding box center [842, 334] width 444 height 668
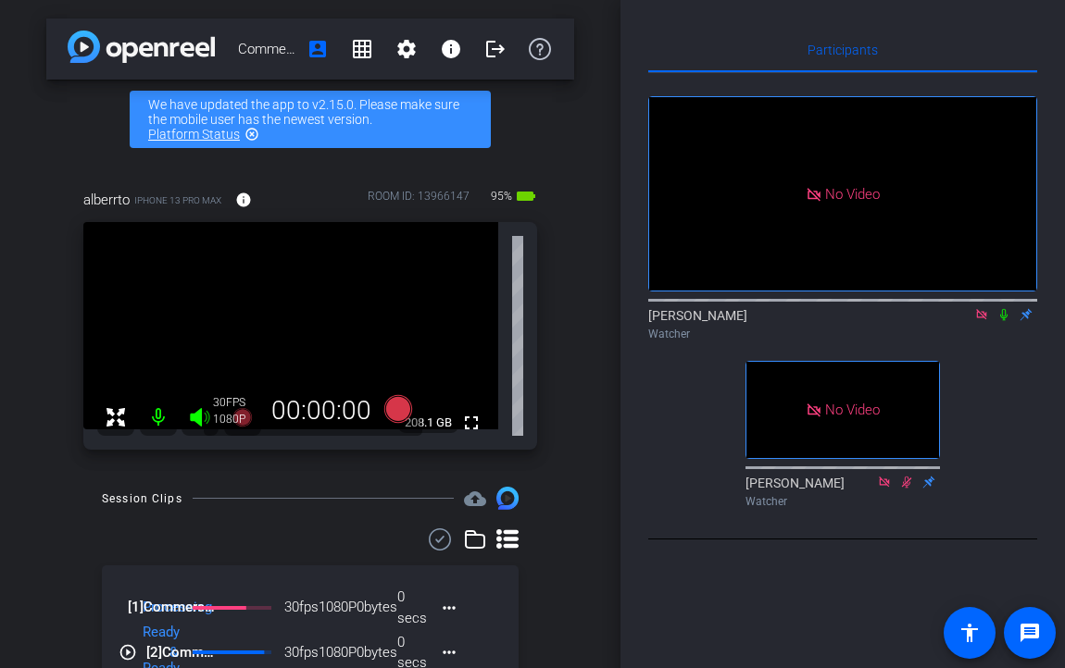
scroll to position [0, 0]
